Goal: Use online tool/utility: Utilize a website feature to perform a specific function

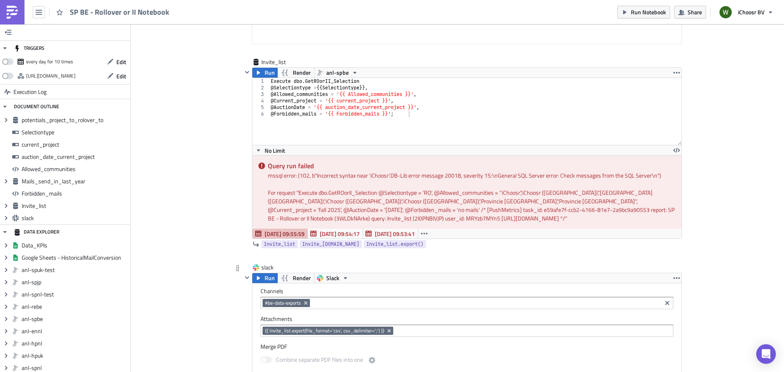
scroll to position [2695, 0]
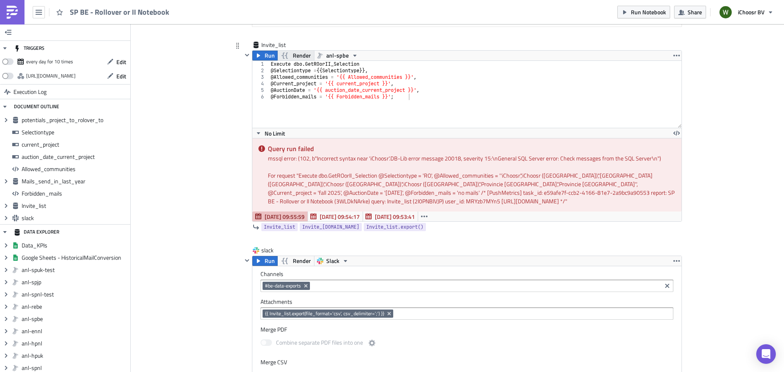
click at [296, 56] on span "Render" at bounding box center [302, 56] width 18 height 10
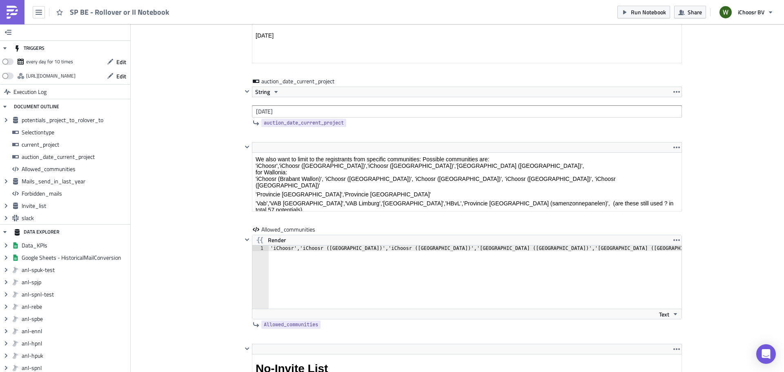
scroll to position [1388, 0]
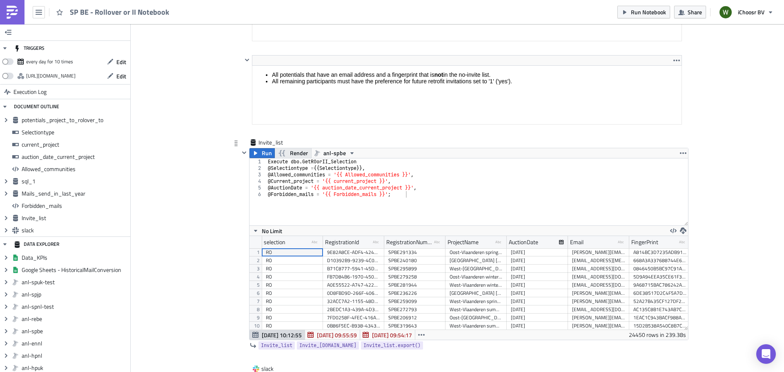
click at [291, 154] on span "Render" at bounding box center [299, 153] width 18 height 10
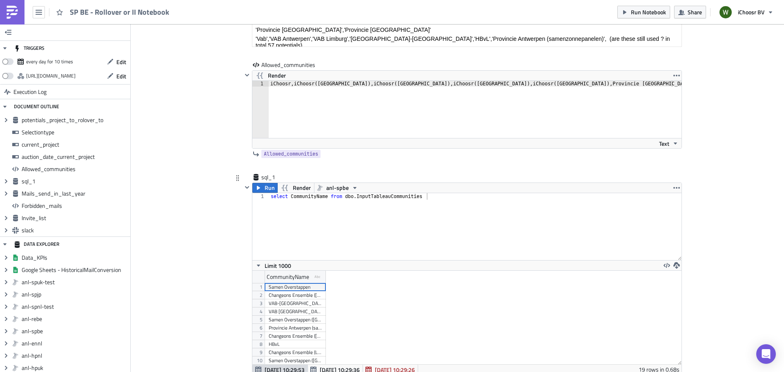
click at [289, 287] on div "Samen Overstappen" at bounding box center [295, 287] width 53 height 8
click at [275, 86] on div "iChoosr,iChoosr ( [GEOGRAPHIC_DATA] ) ,iChoosr ( [GEOGRAPHIC_DATA] ) ,[GEOGRAPH…" at bounding box center [475, 115] width 413 height 69
paste textarea "Samen Overstappen"
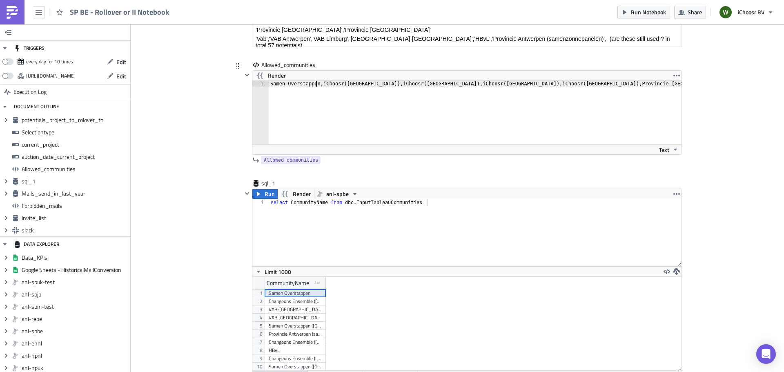
click at [323, 84] on div "Samen Overstappen,iChoosr ( [GEOGRAPHIC_DATA] ) ,iChoosr ( [GEOGRAPHIC_DATA] ) …" at bounding box center [485, 115] width 432 height 69
paste textarea "Samen Overstappen"
click at [407, 84] on div "Samen Overstappen,Samen Overstappen ( [GEOGRAPHIC_DATA] ) ,iChoosr ( [GEOGRAPHI…" at bounding box center [498, 115] width 458 height 69
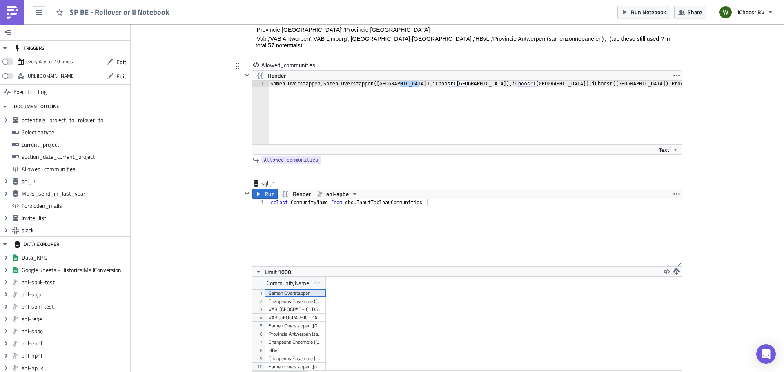
paste textarea "Samen Overstappen"
click at [478, 80] on div "Samen Overstappen,Samen Overstappen ([GEOGRAPHIC_DATA]),Samen Overstappen ([GEO…" at bounding box center [466, 117] width 429 height 74
click at [482, 85] on div "Samen Overstappen,Samen Overstappen ( [GEOGRAPHIC_DATA] ) ,Samen Overstappen ( …" at bounding box center [511, 115] width 485 height 69
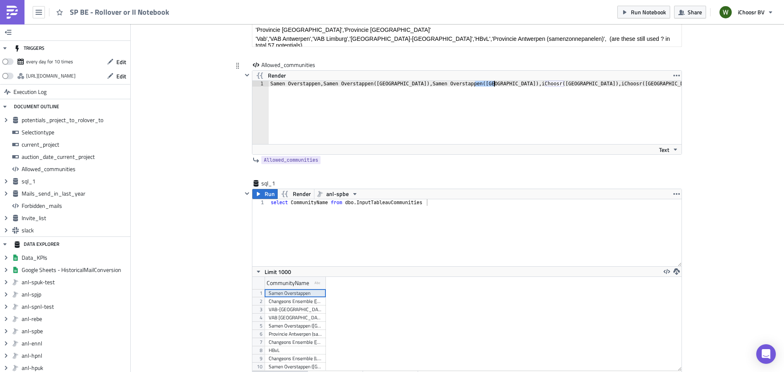
paste textarea "Samen Overstappen"
click at [576, 83] on div "Samen Overstappen,Samen Overstappen ( [GEOGRAPHIC_DATA] ) ,Samen Overstappen ( …" at bounding box center [525, 115] width 512 height 69
paste textarea "Samen Overstappen"
type textarea "Samen Overstappen,Samen Overstappen ([GEOGRAPHIC_DATA]),Samen Overstappen ([GEO…"
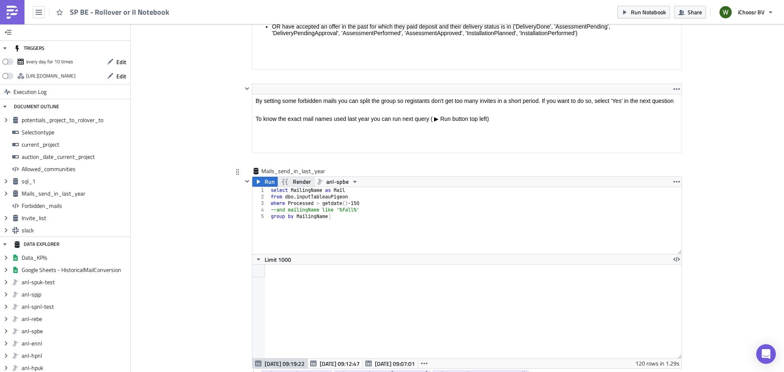
click at [296, 182] on span "Render" at bounding box center [302, 182] width 18 height 10
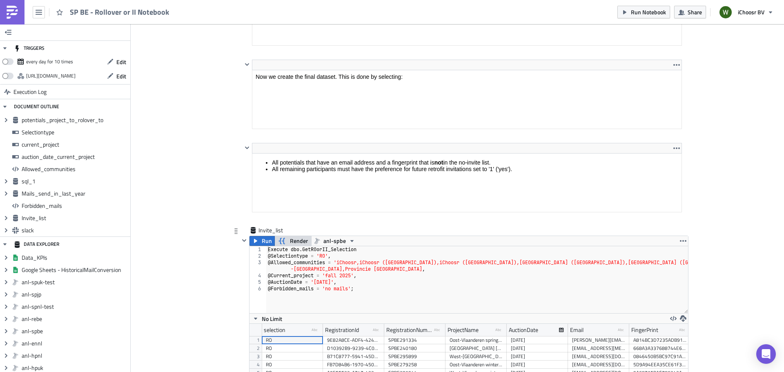
click at [290, 238] on span "Render" at bounding box center [299, 241] width 18 height 10
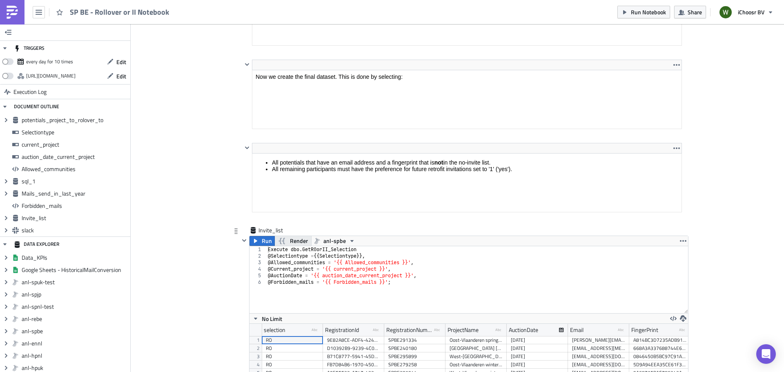
click at [290, 238] on span "Render" at bounding box center [299, 241] width 18 height 10
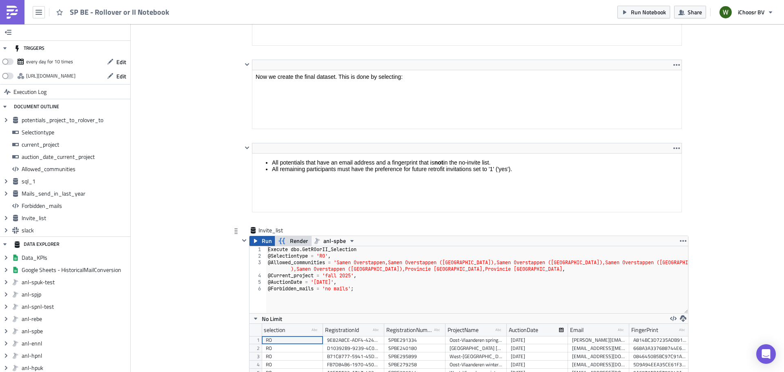
click at [264, 238] on span "Run" at bounding box center [267, 241] width 10 height 10
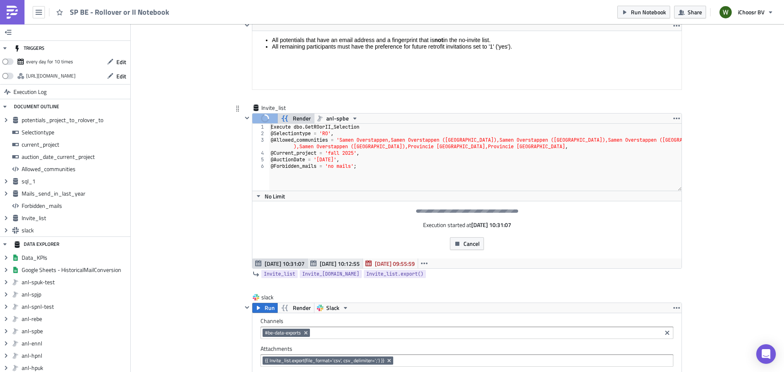
click at [344, 265] on span "[DATE] 10:12:55" at bounding box center [340, 263] width 40 height 9
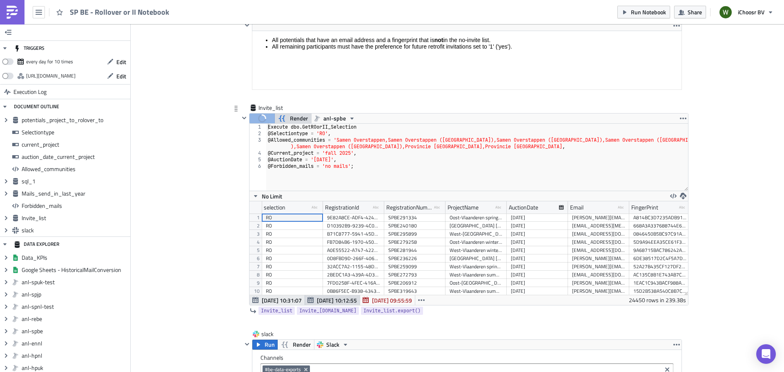
click at [275, 301] on span "[DATE] 10:31:07" at bounding box center [282, 300] width 40 height 9
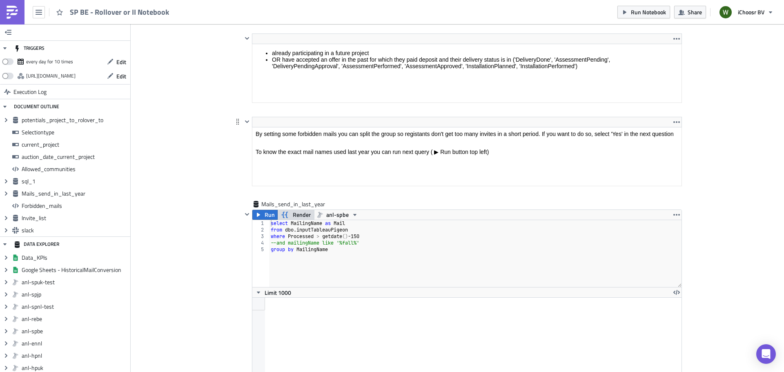
scroll to position [2082, 0]
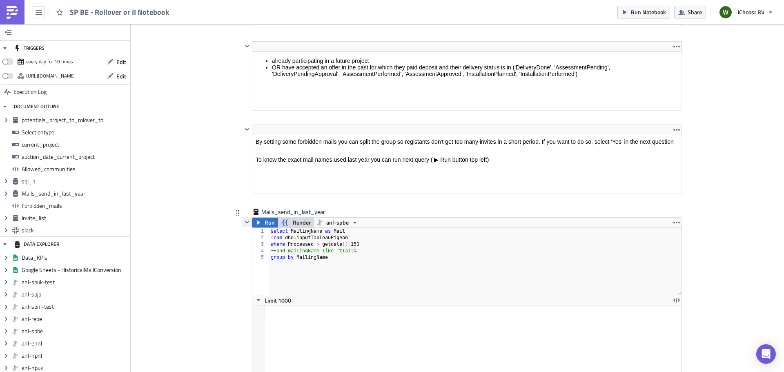
click at [246, 222] on icon "button" at bounding box center [247, 222] width 4 height 2
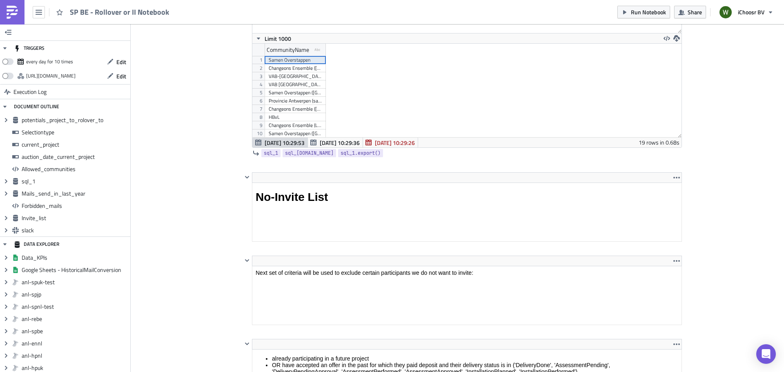
scroll to position [1674, 0]
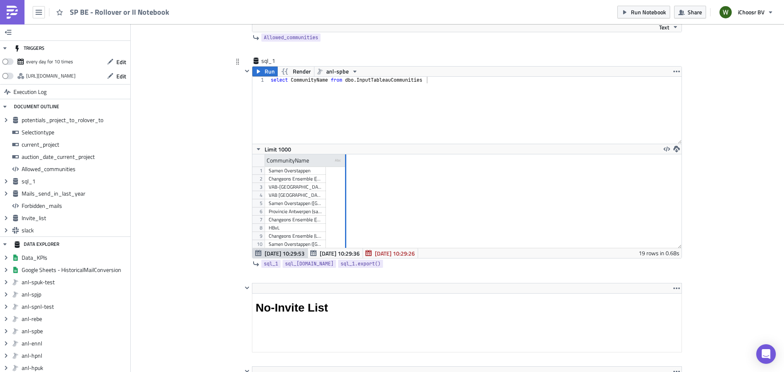
drag, startPoint x: 322, startPoint y: 162, endPoint x: 340, endPoint y: 165, distance: 18.1
click at [345, 165] on div at bounding box center [345, 160] width 1 height 13
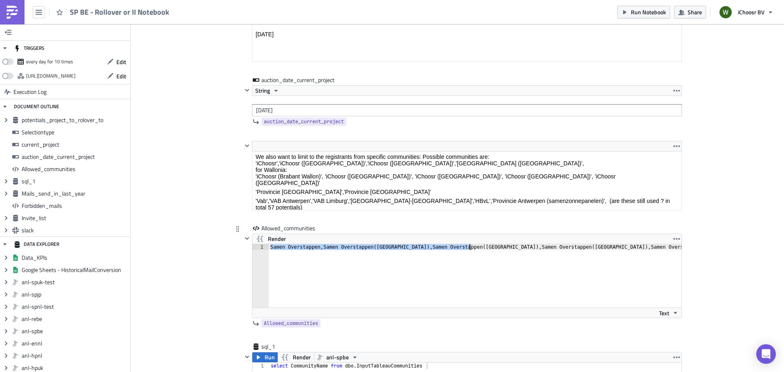
scroll to position [0, 127]
drag, startPoint x: 266, startPoint y: 249, endPoint x: 736, endPoint y: 263, distance: 469.7
click at [736, 263] on div "Cover Image BE Execution Log SP BE - Rollover or II Notebook <p>This notebook i…" at bounding box center [457, 345] width 653 height 3419
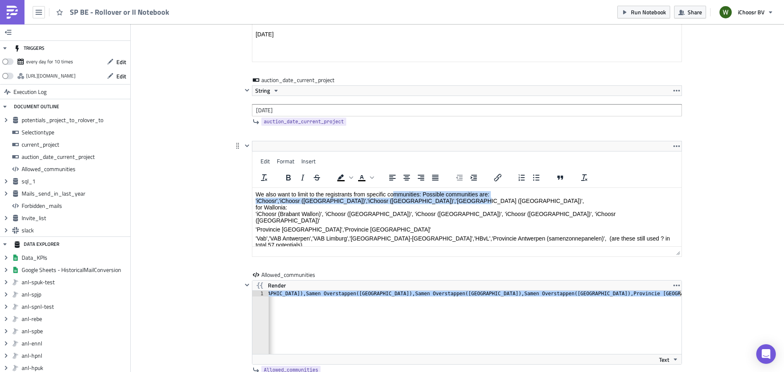
drag, startPoint x: 463, startPoint y: 162, endPoint x: 395, endPoint y: 164, distance: 68.2
click at [395, 188] on html "We also want to limit to the registrants from specific communities: Possible co…" at bounding box center [466, 224] width 429 height 73
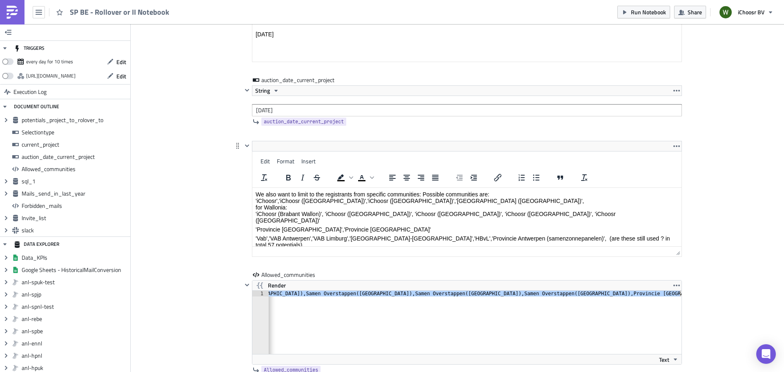
click at [464, 235] on body "We also want to limit to the registrants from specific communities: Possible co…" at bounding box center [467, 224] width 423 height 66
drag, startPoint x: 459, startPoint y: 199, endPoint x: 253, endPoint y: 201, distance: 206.6
click at [253, 201] on html "We also want to limit to the registrants from specific communities: Possible co…" at bounding box center [466, 224] width 429 height 73
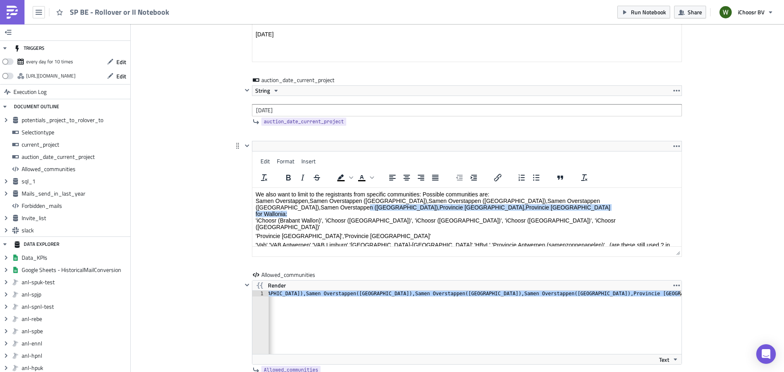
drag, startPoint x: 288, startPoint y: 207, endPoint x: 437, endPoint y: 211, distance: 149.1
click at [437, 211] on p "We also want to limit to the registrants from specific communities: Possible co…" at bounding box center [467, 210] width 423 height 39
click at [434, 209] on p "We also want to limit to the registrants from specific communities: Possible co…" at bounding box center [467, 210] width 423 height 39
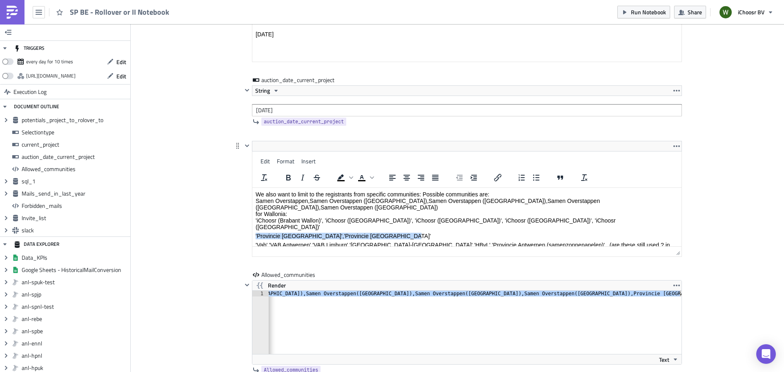
drag, startPoint x: 401, startPoint y: 230, endPoint x: 254, endPoint y: 225, distance: 147.1
click at [254, 225] on html "We also want to limit to the registrants from specific communities: Possible co…" at bounding box center [466, 227] width 429 height 79
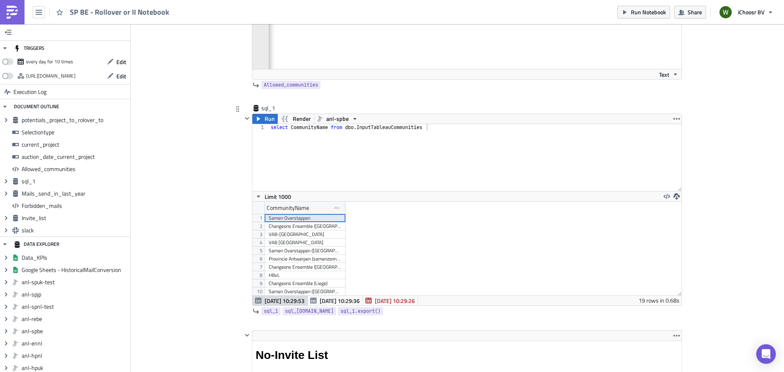
scroll to position [1674, 0]
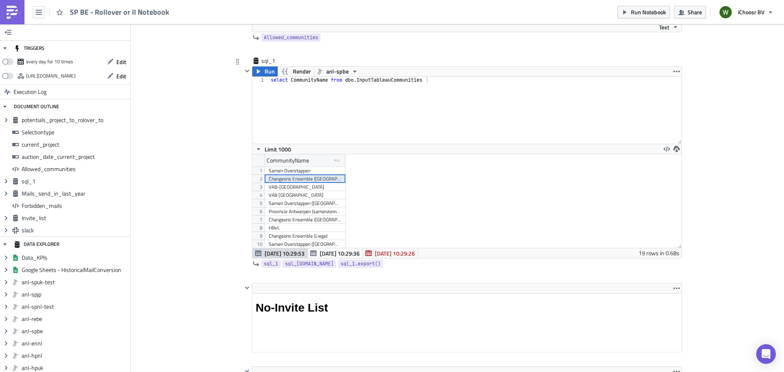
click at [294, 183] on div "Changeons Ensemble ([GEOGRAPHIC_DATA])" at bounding box center [305, 179] width 73 height 8
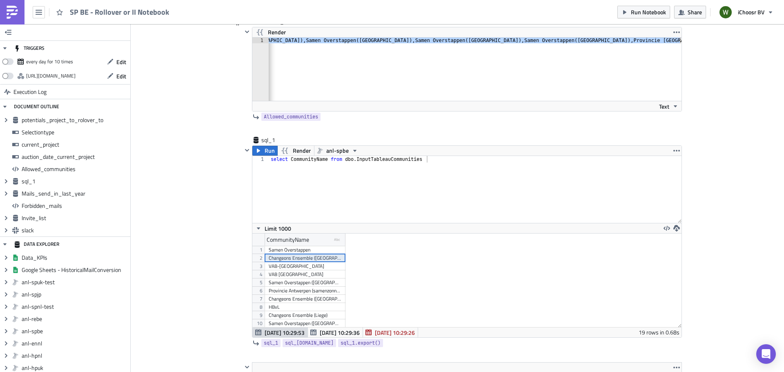
scroll to position [1505, 0]
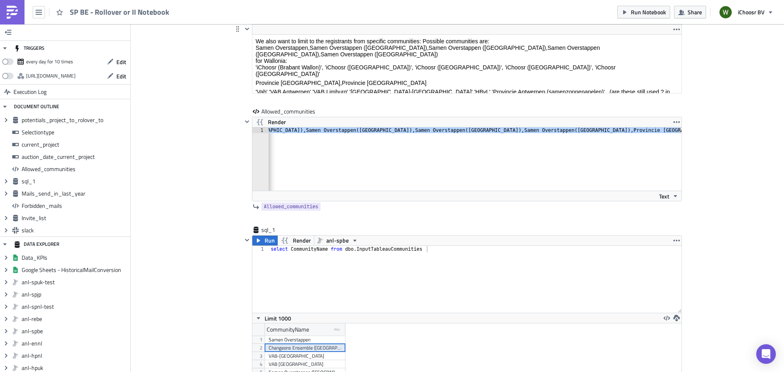
click at [419, 35] on html "We also want to limit to the registrants from specific communities: Possible co…" at bounding box center [466, 74] width 429 height 79
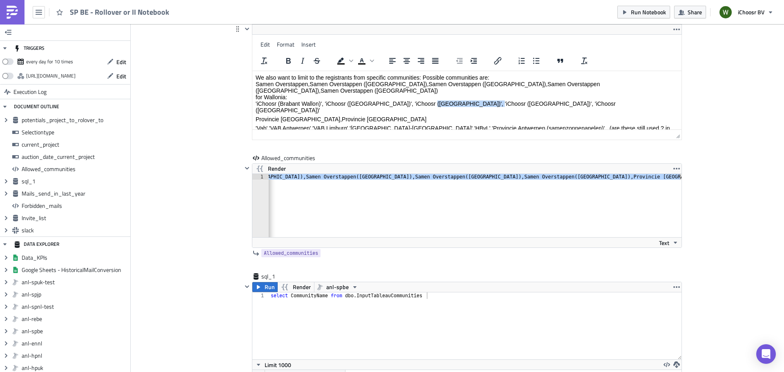
drag, startPoint x: 478, startPoint y: 103, endPoint x: 420, endPoint y: 100, distance: 58.0
click at [419, 100] on p "We also want to limit to the registrants from specific communities: Possible co…" at bounding box center [467, 93] width 423 height 39
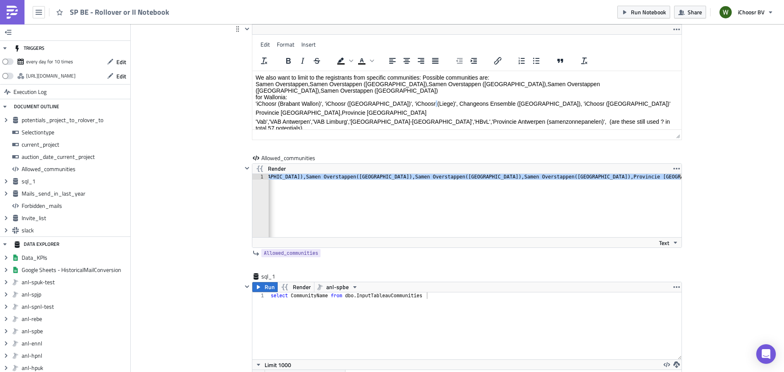
click at [419, 105] on p "We also want to limit to the registrants from specific communities: Possible co…" at bounding box center [467, 90] width 423 height 33
copy p "Changeons Ensemble"
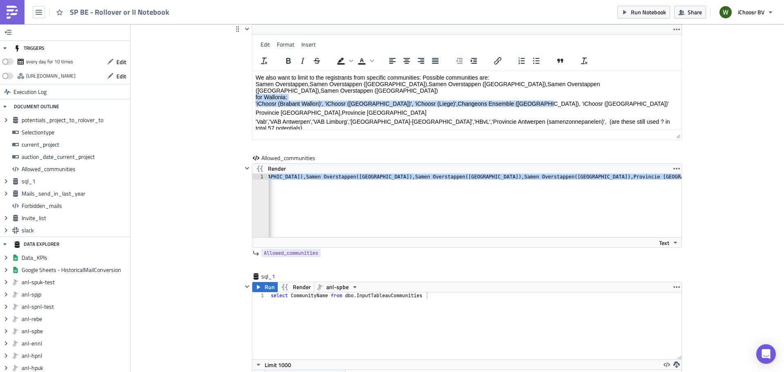
drag, startPoint x: 531, startPoint y: 102, endPoint x: 516, endPoint y: 100, distance: 15.6
click at [516, 100] on p "We also want to limit to the registrants from specific communities: Possible co…" at bounding box center [467, 90] width 423 height 33
click at [514, 104] on p "We also want to limit to the registrants from specific communities: Possible co…" at bounding box center [467, 90] width 423 height 33
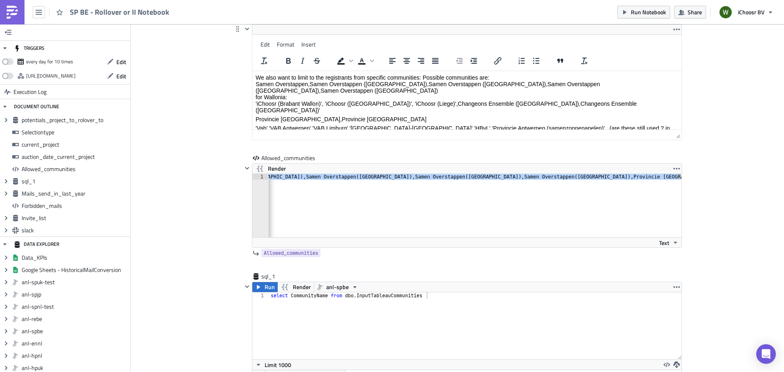
click at [376, 106] on p "We also want to limit to the registrants from specific communities: Possible co…" at bounding box center [467, 93] width 423 height 39
click at [331, 112] on p "We also want to limit to the registrants from specific communities: Possible co…" at bounding box center [467, 93] width 423 height 39
click at [424, 113] on p "We also want to limit to the registrants from specific communities: Possible co…" at bounding box center [467, 93] width 423 height 39
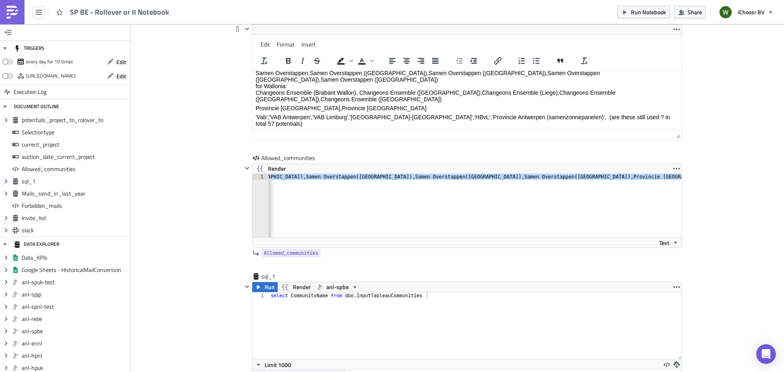
scroll to position [14, 0]
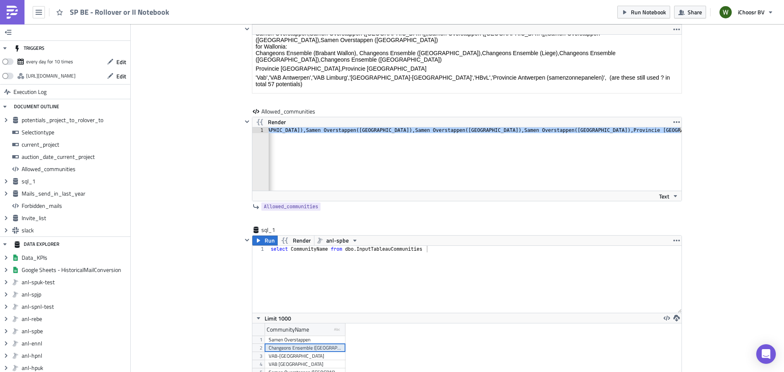
click at [225, 111] on div "BE Execution Log SP BE - Rollover or II Notebook <p>This notebook is meant to p…" at bounding box center [457, 285] width 465 height 3308
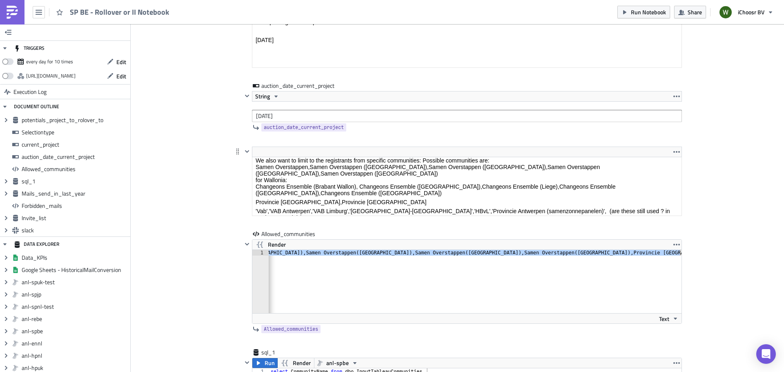
scroll to position [0, 0]
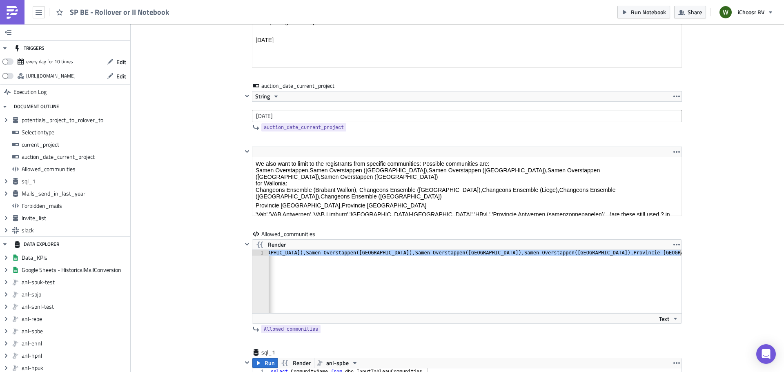
drag, startPoint x: 708, startPoint y: 178, endPoint x: 703, endPoint y: 180, distance: 4.3
click at [708, 178] on div "Cover Image BE Execution Log SP BE - Rollover or II Notebook <p>This notebook i…" at bounding box center [457, 351] width 653 height 3419
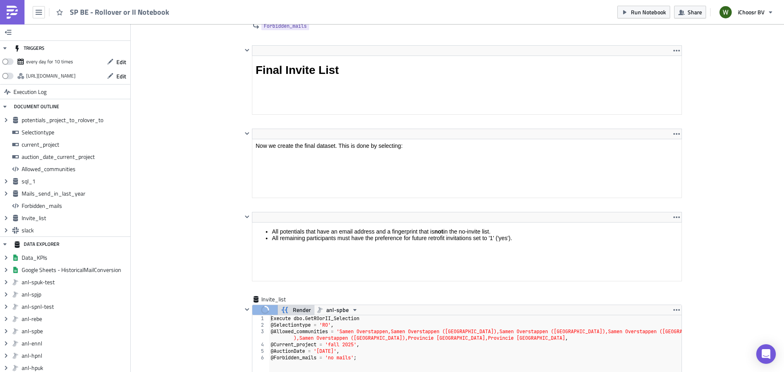
scroll to position [2648, 0]
